Goal: Task Accomplishment & Management: Manage account settings

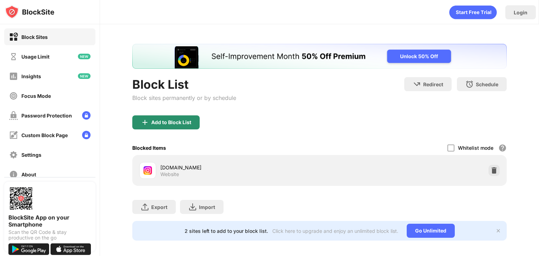
click at [184, 125] on div "Add to Block List" at bounding box center [171, 123] width 40 height 6
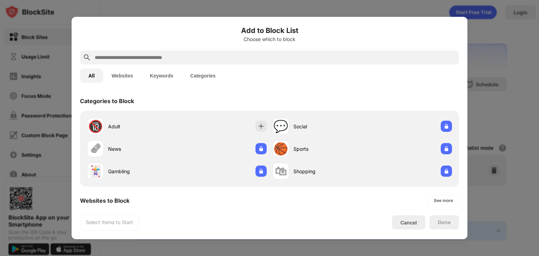
click at [196, 65] on div "All Websites Keywords Categories" at bounding box center [269, 76] width 379 height 22
click at [196, 60] on input "text" at bounding box center [275, 57] width 362 height 8
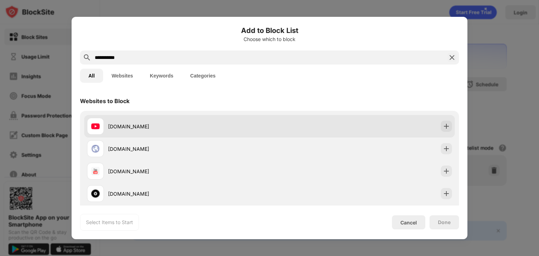
type input "**********"
click at [190, 133] on div "[DOMAIN_NAME]" at bounding box center [178, 126] width 183 height 17
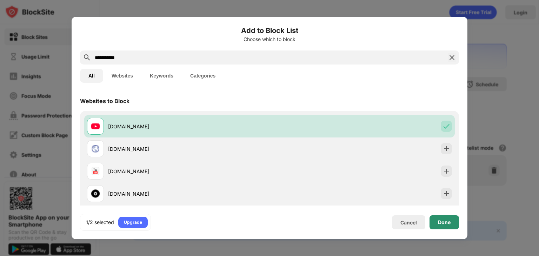
click at [452, 222] on div "Done" at bounding box center [444, 223] width 29 height 14
